Goal: Task Accomplishment & Management: Manage account settings

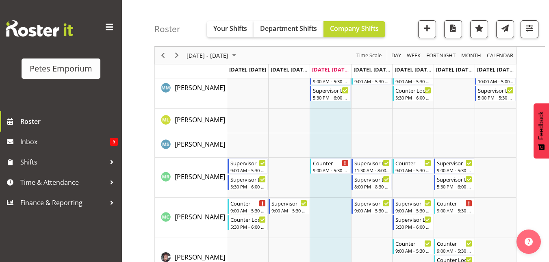
scroll to position [677, 0]
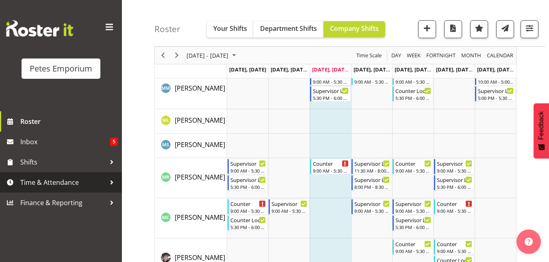
click at [48, 186] on span "Time & Attendance" at bounding box center [62, 182] width 85 height 12
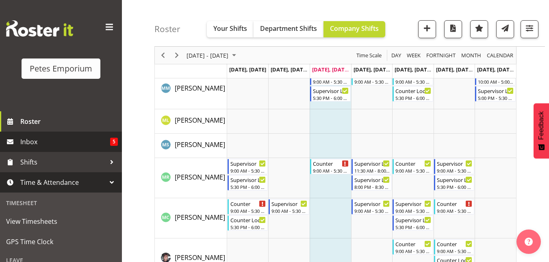
click at [38, 146] on span "Inbox" at bounding box center [65, 142] width 90 height 12
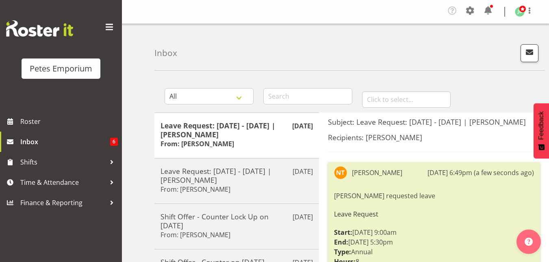
click at [358, 144] on div "Recipients: Jodine Bunn" at bounding box center [434, 143] width 212 height 20
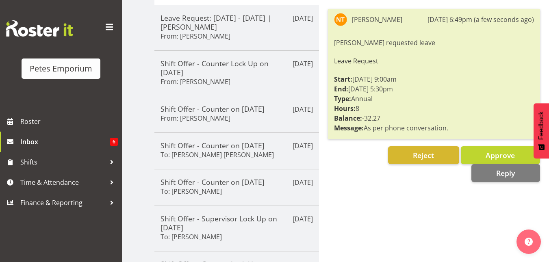
scroll to position [155, 0]
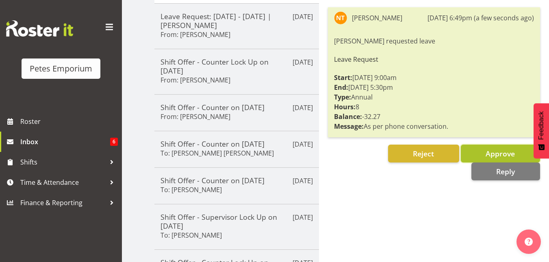
click at [492, 150] on span "Approve" at bounding box center [500, 154] width 29 height 10
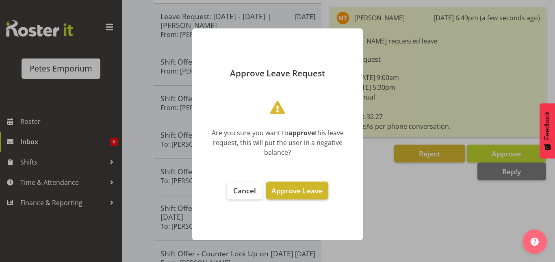
click at [303, 192] on span "Approve Leave" at bounding box center [297, 191] width 51 height 10
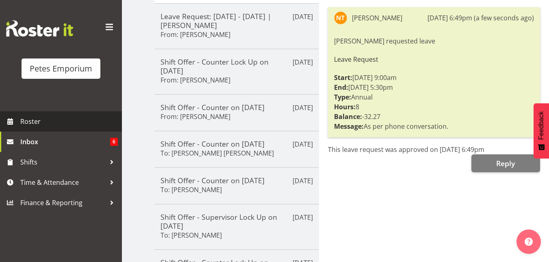
click at [35, 124] on span "Roster" at bounding box center [69, 121] width 98 height 12
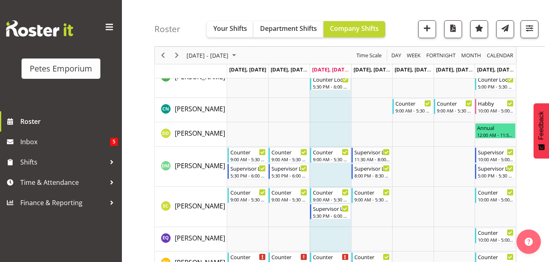
scroll to position [157, 0]
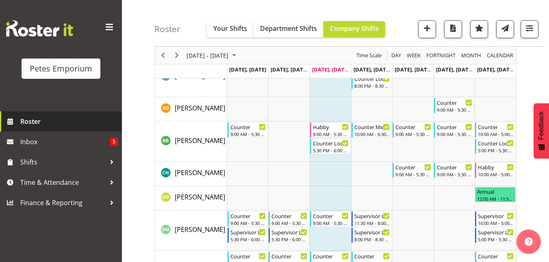
click at [33, 118] on span "Roster" at bounding box center [69, 121] width 98 height 12
